Goal: Information Seeking & Learning: Learn about a topic

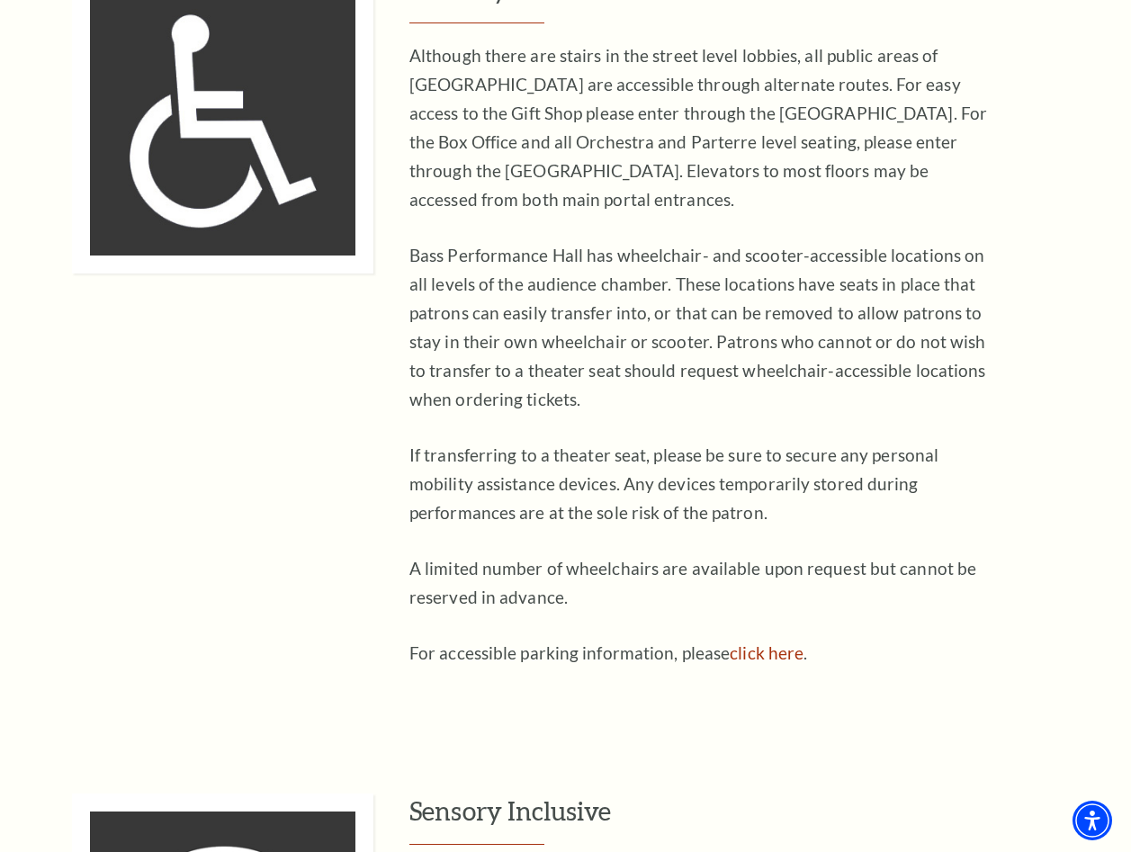
scroll to position [989, 0]
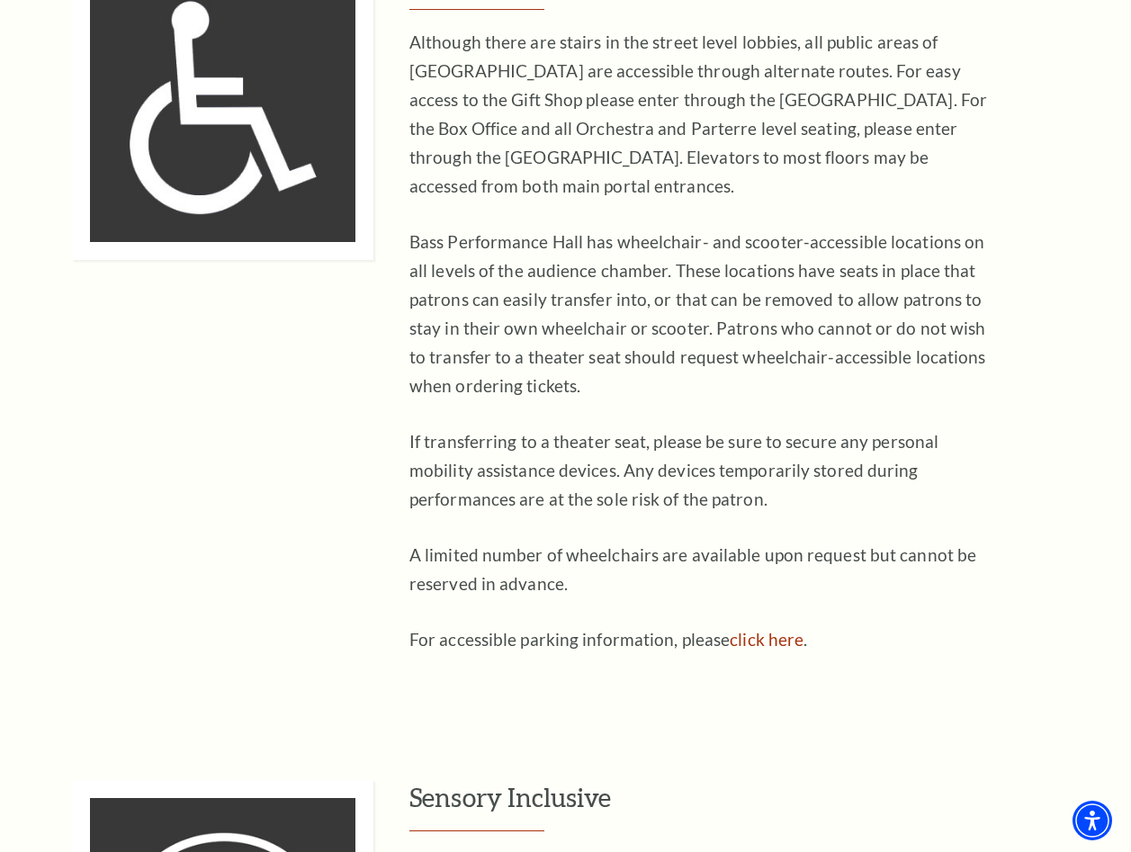
click at [434, 59] on p "Although there are stairs in the street level lobbies, all public areas of [GEO…" at bounding box center [701, 114] width 585 height 173
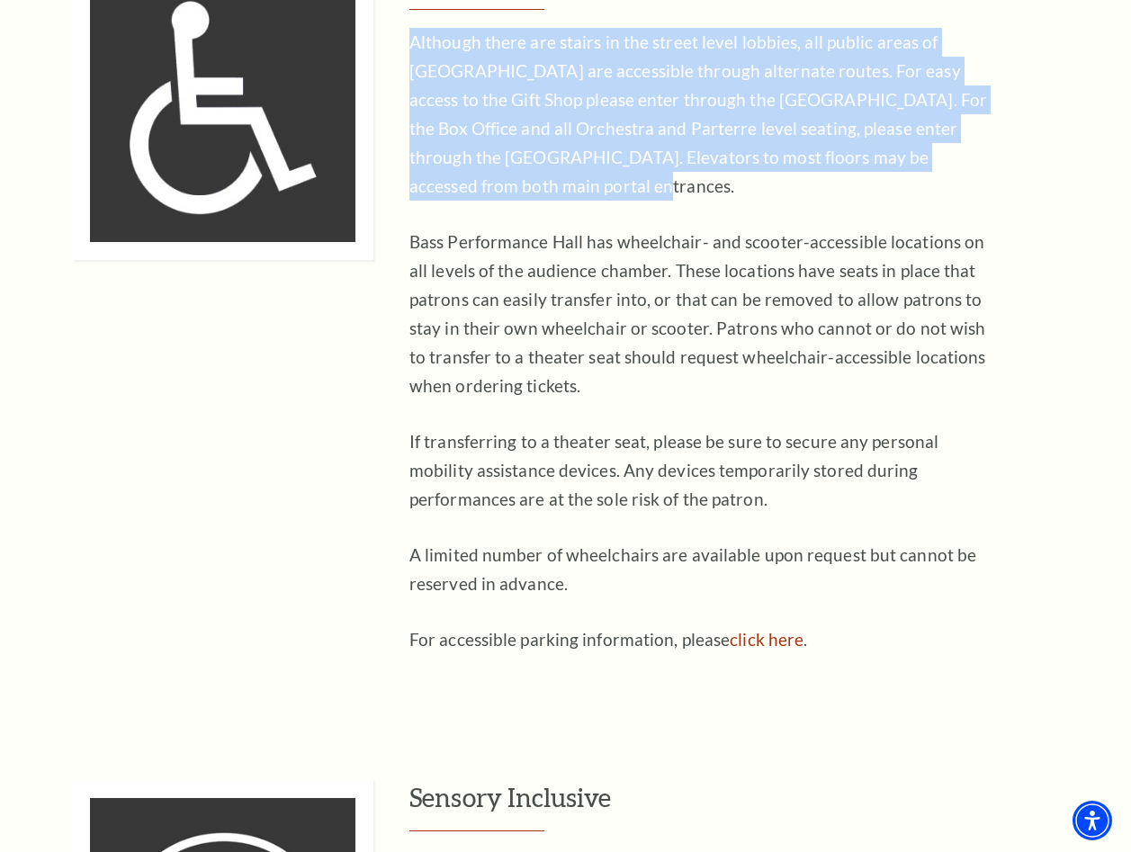
drag, startPoint x: 411, startPoint y: 44, endPoint x: 971, endPoint y: 158, distance: 571.9
click at [971, 158] on div "Mobility Access Although there are stairs in the street level lobbies, all publ…" at bounding box center [592, 311] width 1041 height 704
copy p "Although there are stairs in the street level lobbies, all public areas of Bass…"
click at [565, 274] on p "Bass Performance Hall has wheelchair- and scooter-accessible locations on all l…" at bounding box center [701, 314] width 585 height 173
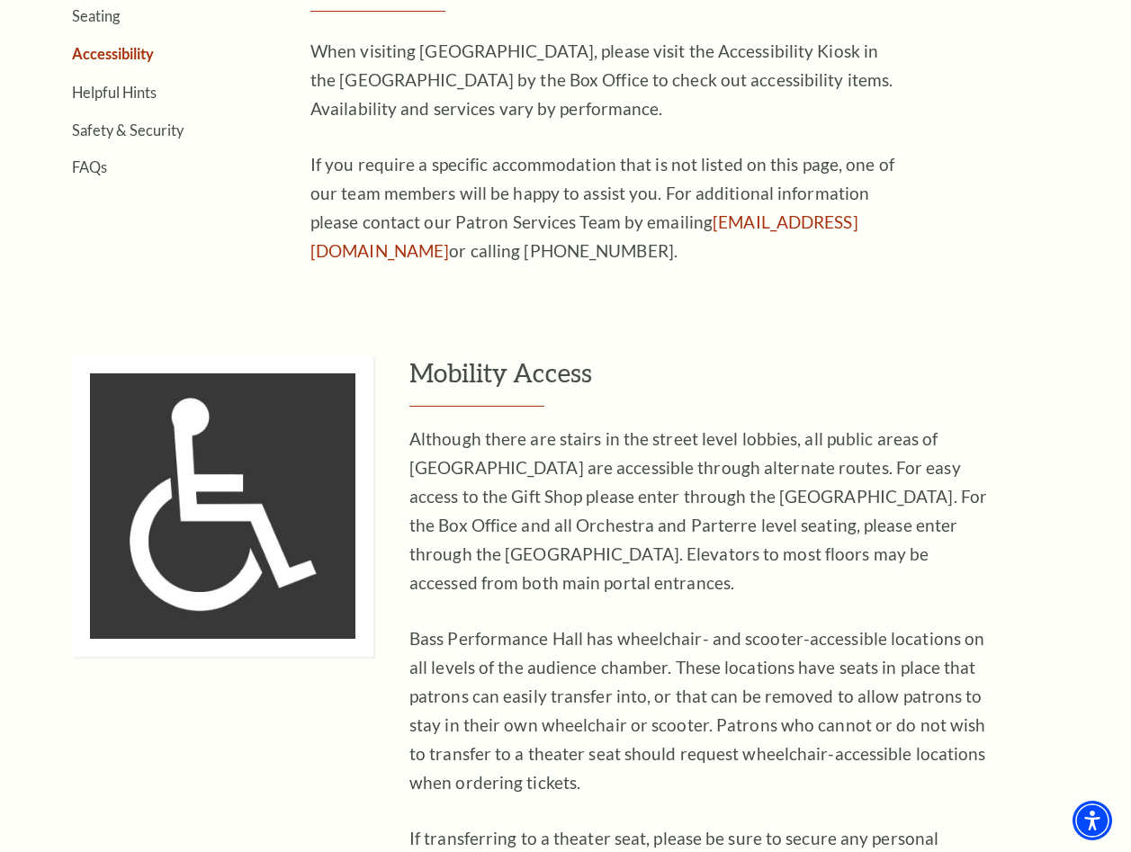
scroll to position [540, 0]
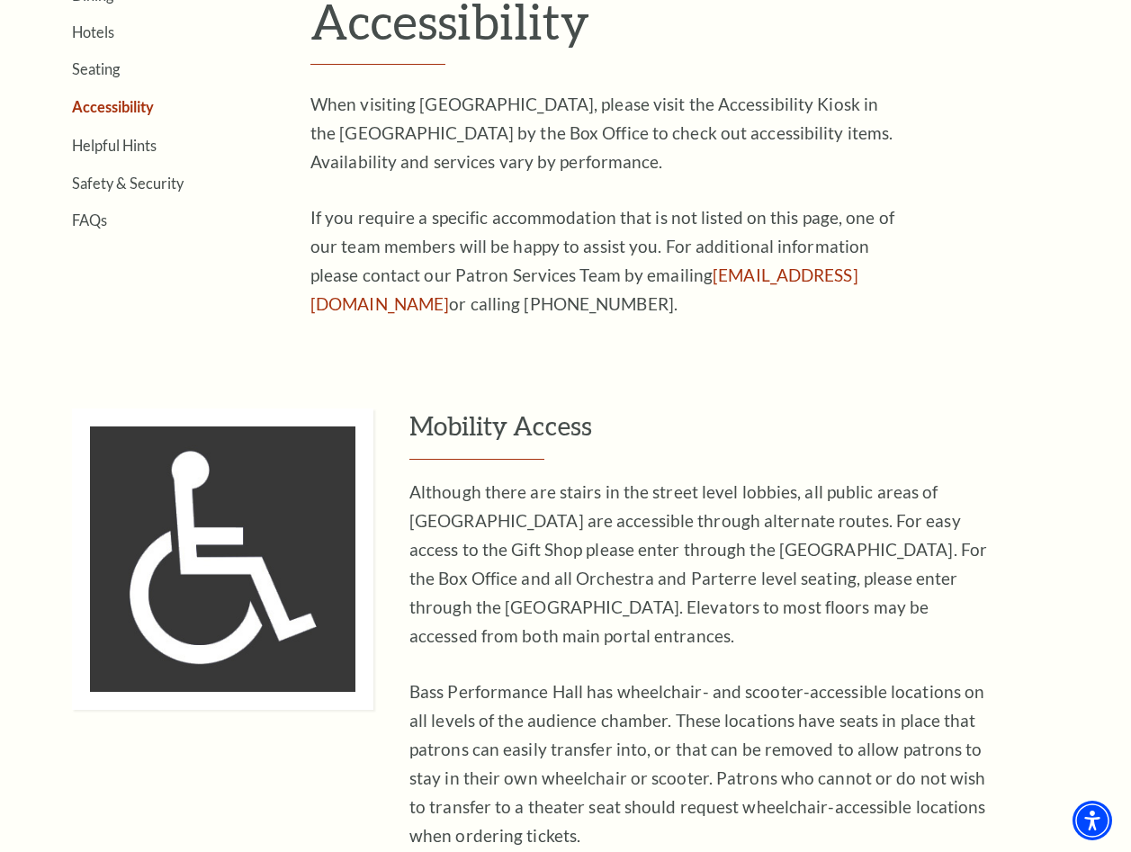
drag, startPoint x: 589, startPoint y: 204, endPoint x: 577, endPoint y: 218, distance: 18.5
click at [589, 204] on p "If you require a specific accommodation that is not listed on this page, one of…" at bounding box center [602, 260] width 585 height 115
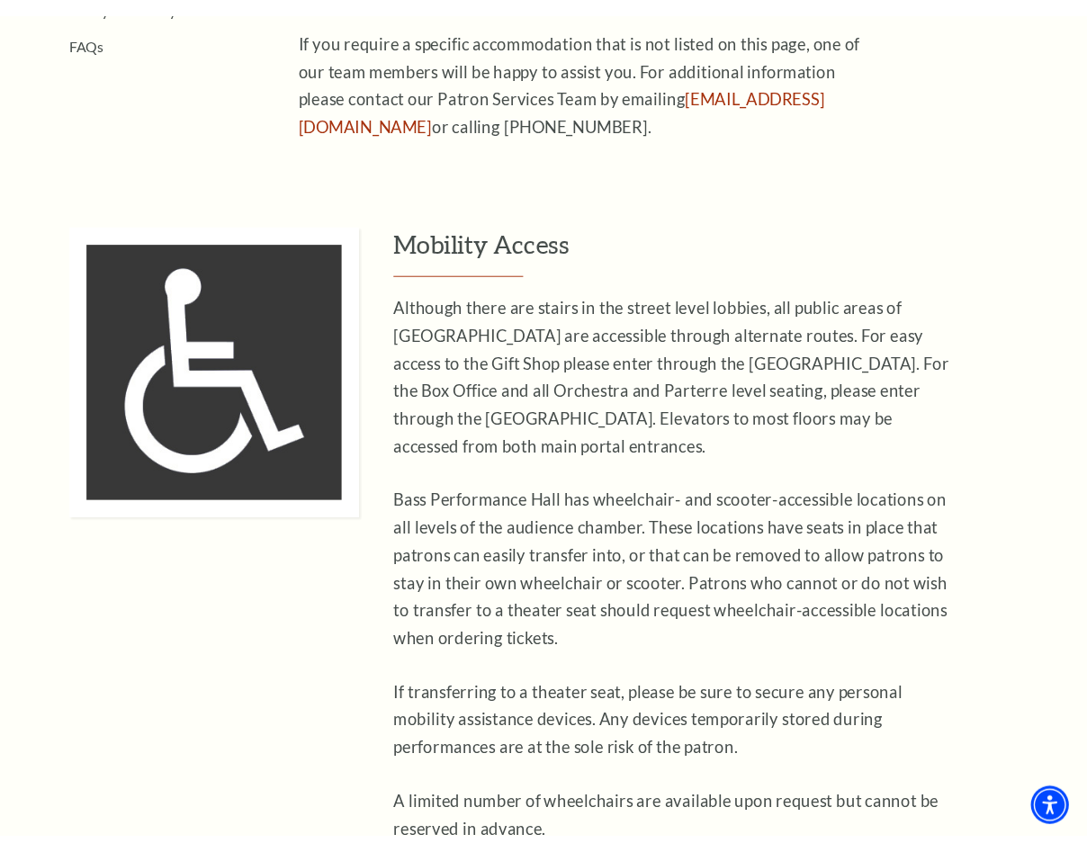
scroll to position [810, 0]
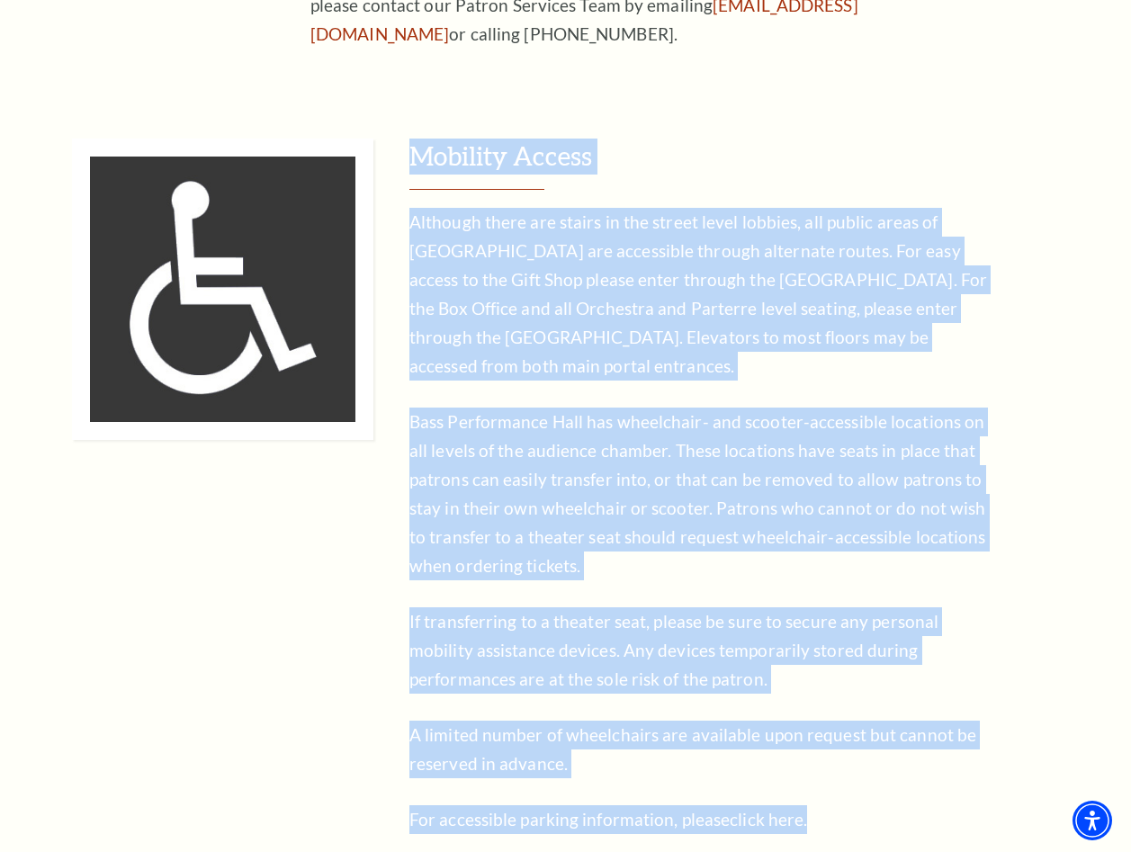
drag, startPoint x: 407, startPoint y: 155, endPoint x: 839, endPoint y: 793, distance: 771.4
click at [839, 793] on div "Mobility Access Although there are stairs in the street level lobbies, all publ…" at bounding box center [592, 491] width 1041 height 704
copy div "Mobility Access Although there are stairs in the street level lobbies, all publ…"
